Goal: Learn about a topic: Understand process/instructions

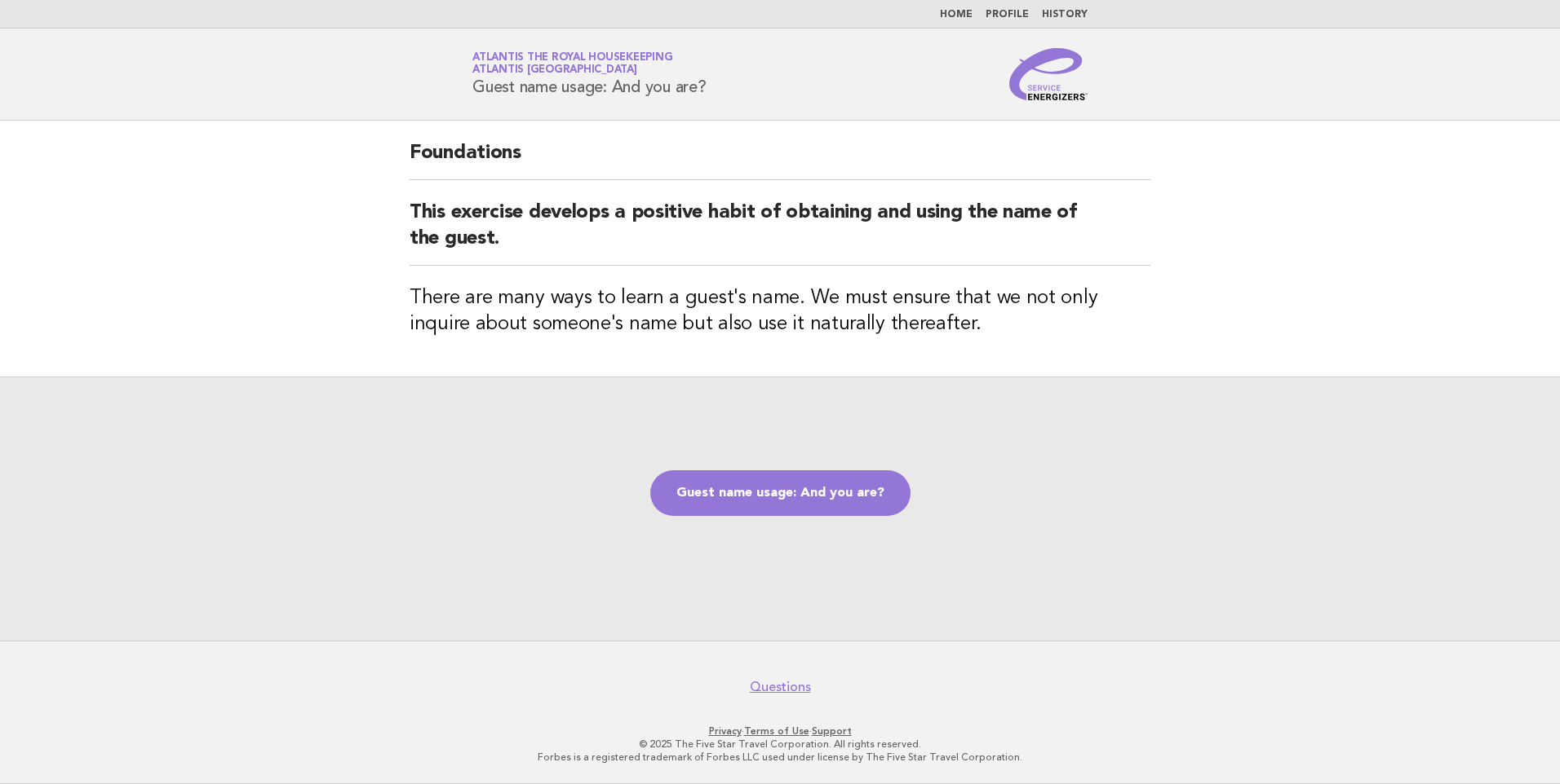
click at [964, 12] on link "Home" at bounding box center [957, 15] width 33 height 10
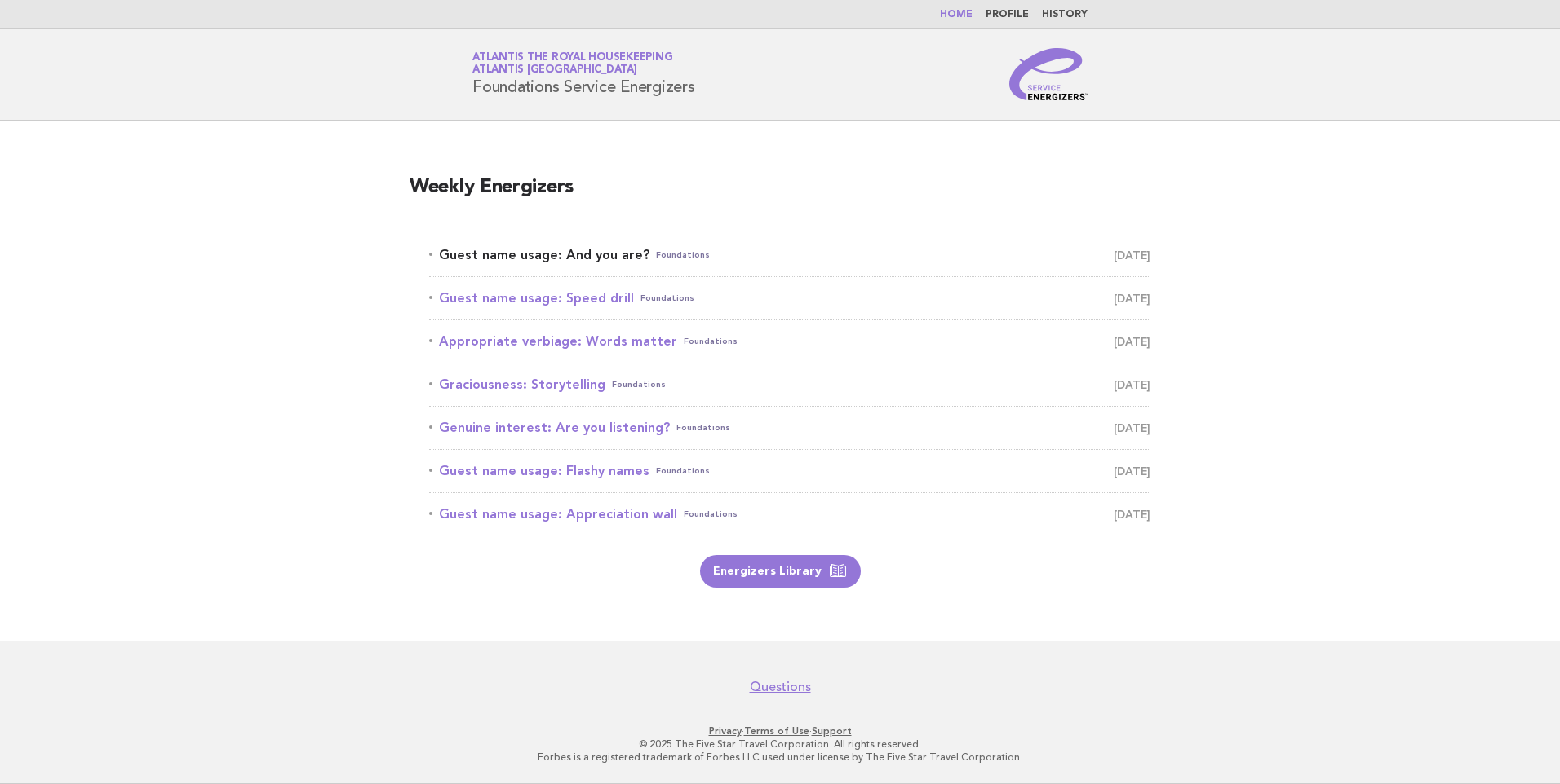
click at [579, 257] on link "Guest name usage: And you are? Foundations August 12" at bounding box center [790, 255] width 721 height 23
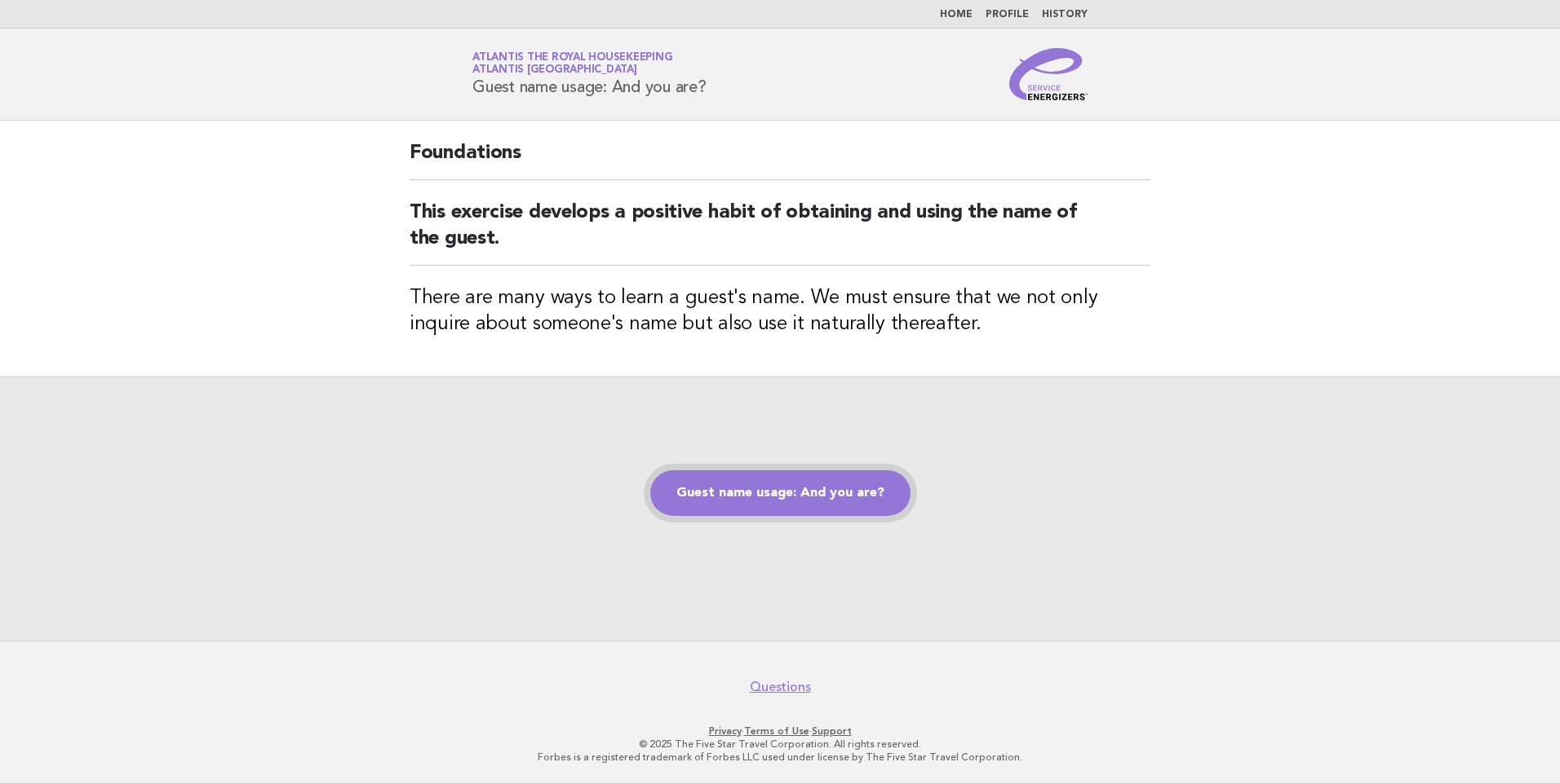
click at [749, 492] on link "Guest name usage: And you are?" at bounding box center [780, 493] width 260 height 45
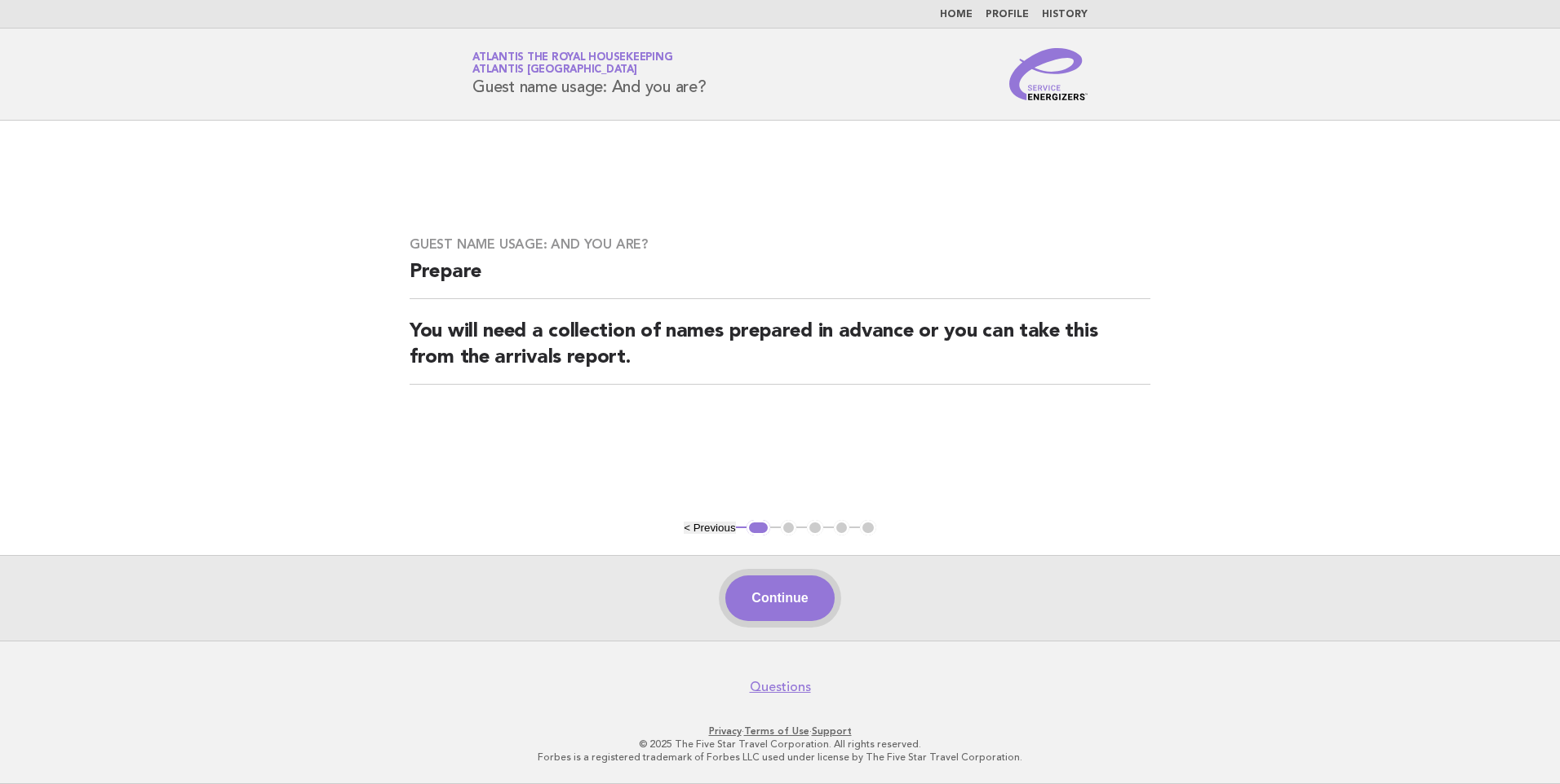
click at [761, 595] on button "Continue" at bounding box center [780, 598] width 108 height 45
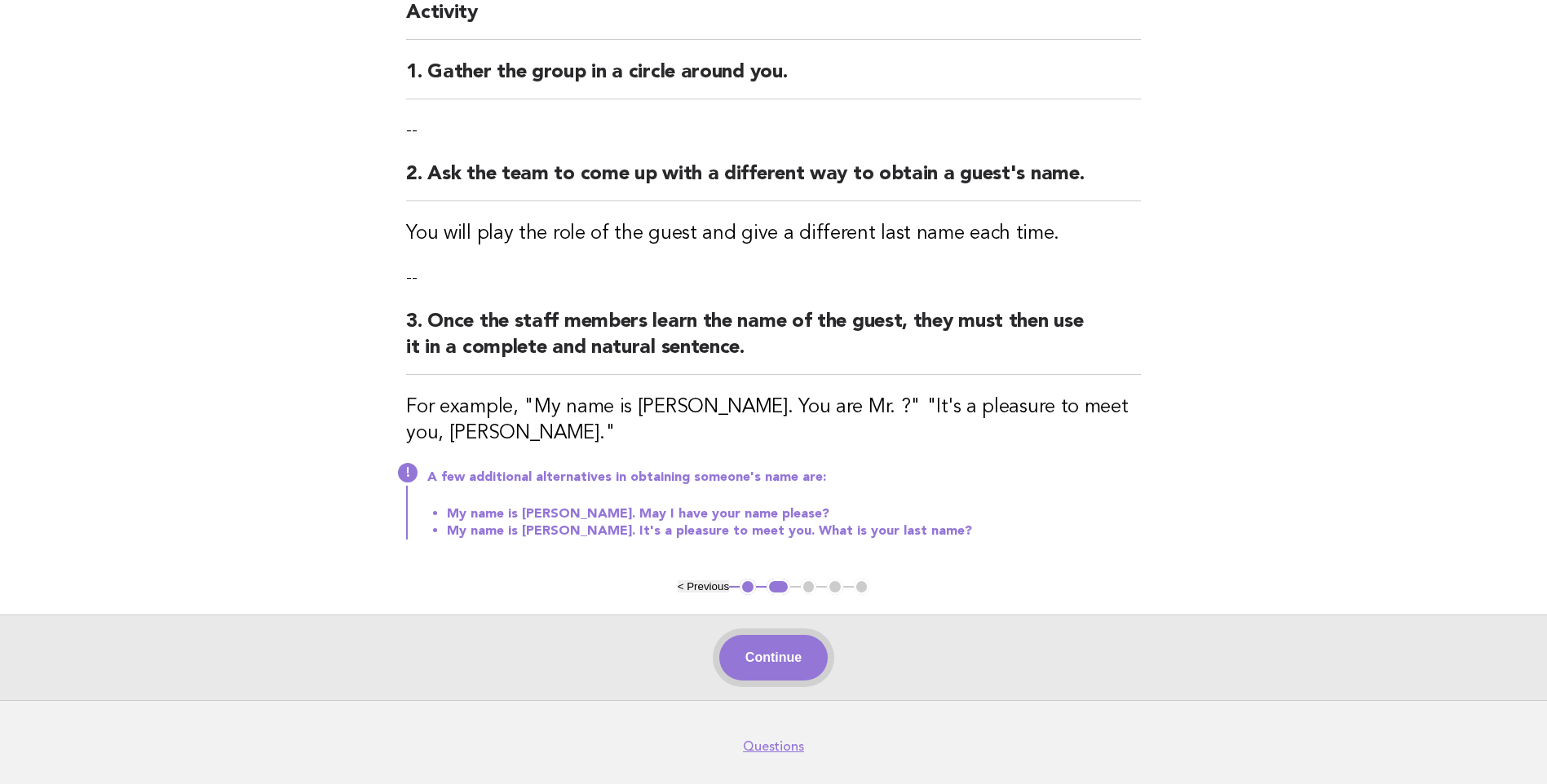
click at [792, 659] on button "Continue" at bounding box center [774, 657] width 108 height 45
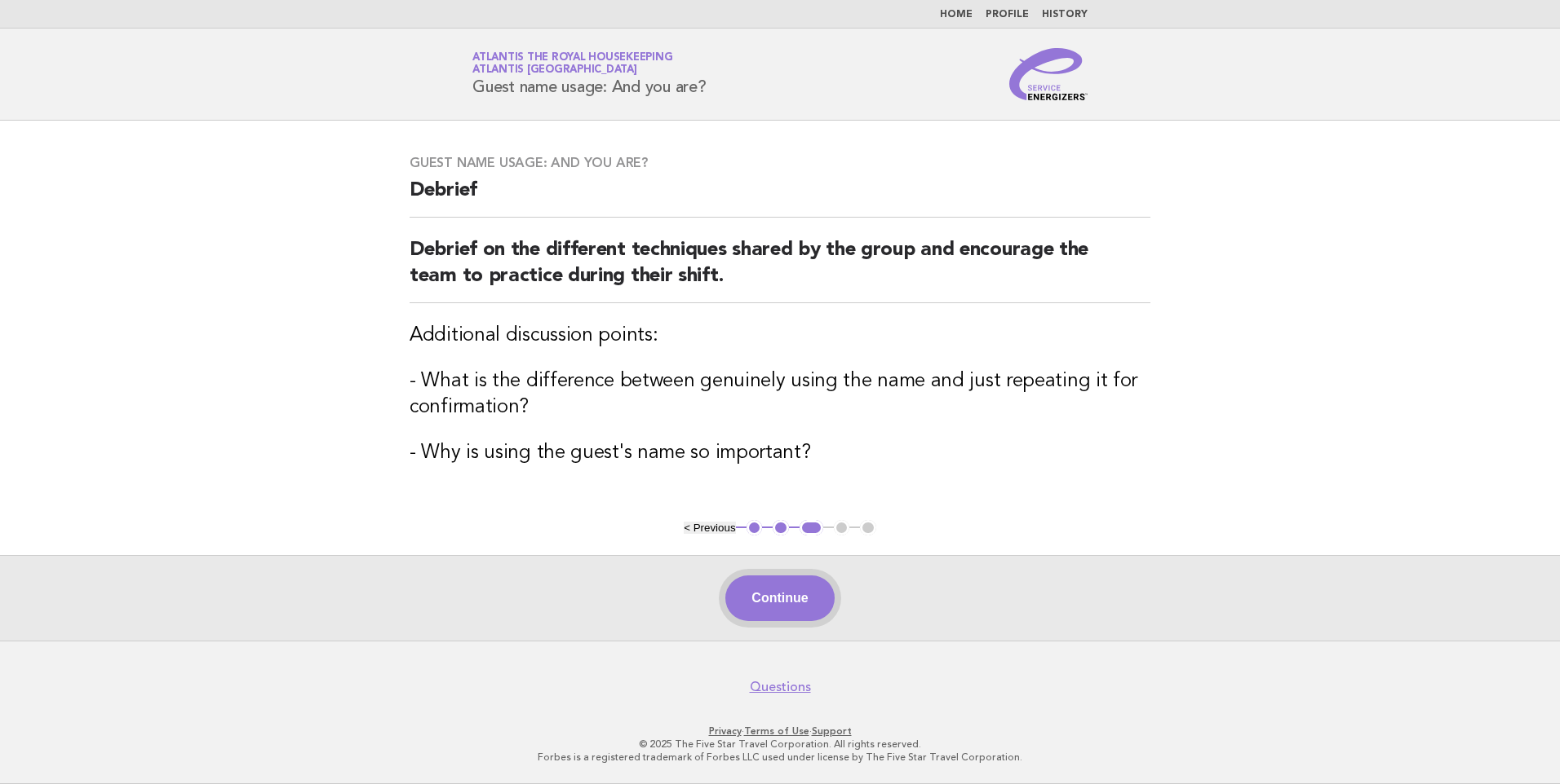
click at [773, 607] on button "Continue" at bounding box center [780, 598] width 108 height 45
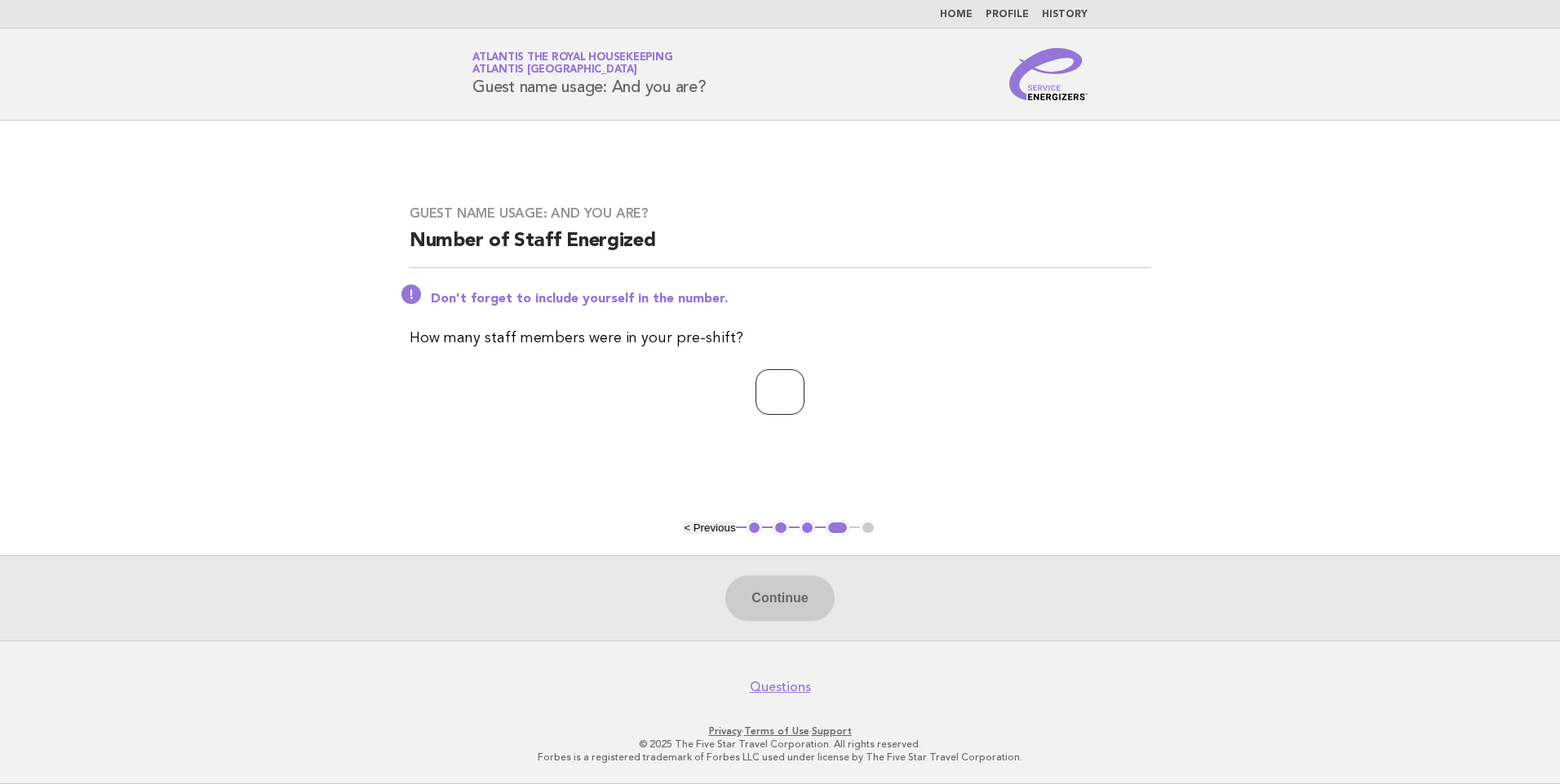
click at [755, 400] on input "number" at bounding box center [780, 392] width 49 height 45
type input "**"
click at [790, 604] on button "Continue" at bounding box center [780, 598] width 108 height 45
